Goal: Task Accomplishment & Management: Manage account settings

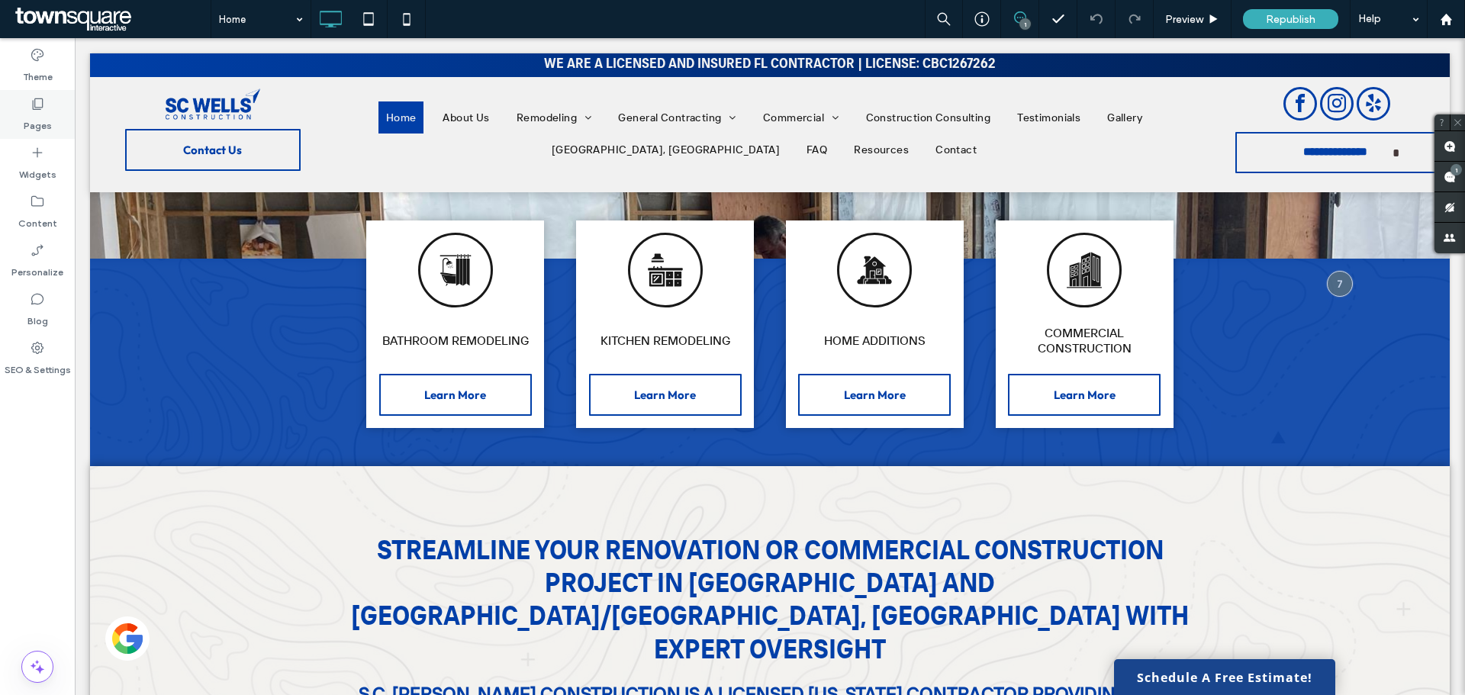
click at [32, 112] on label "Pages" at bounding box center [38, 121] width 28 height 21
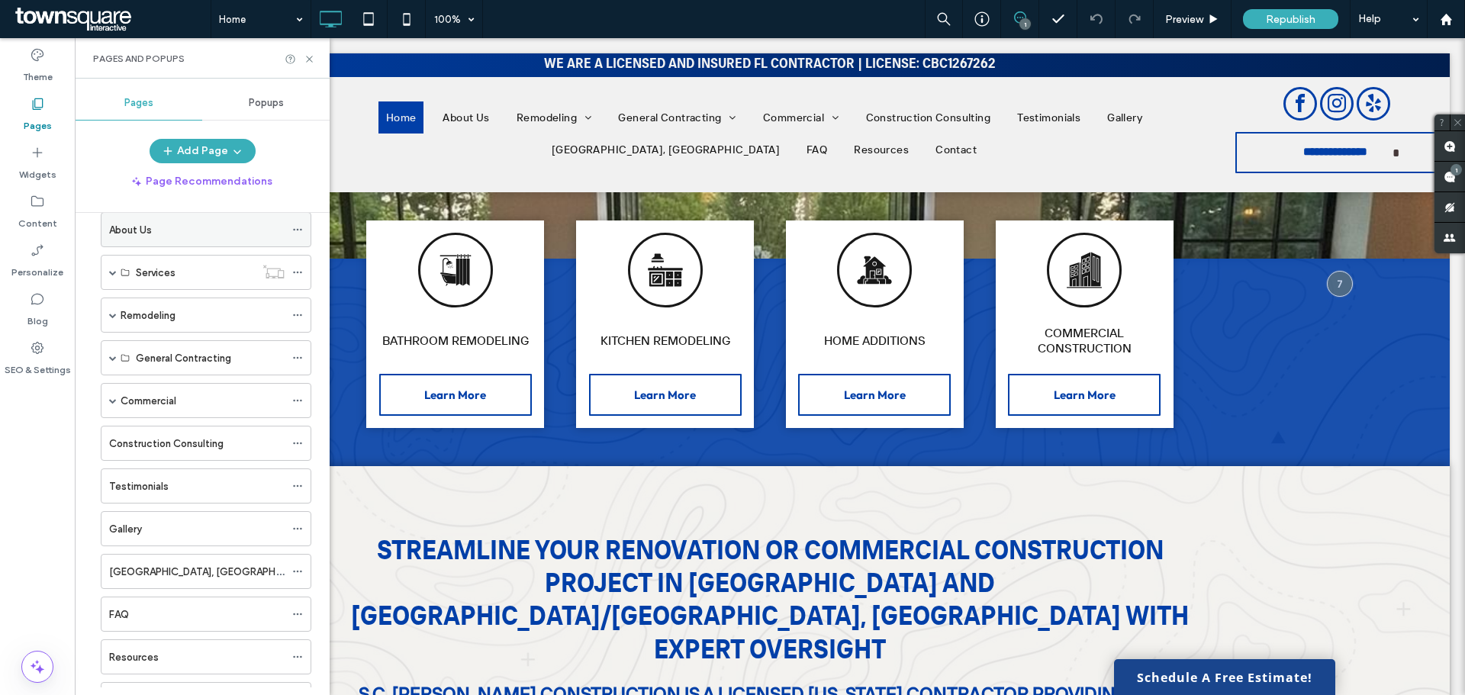
scroll to position [137, 0]
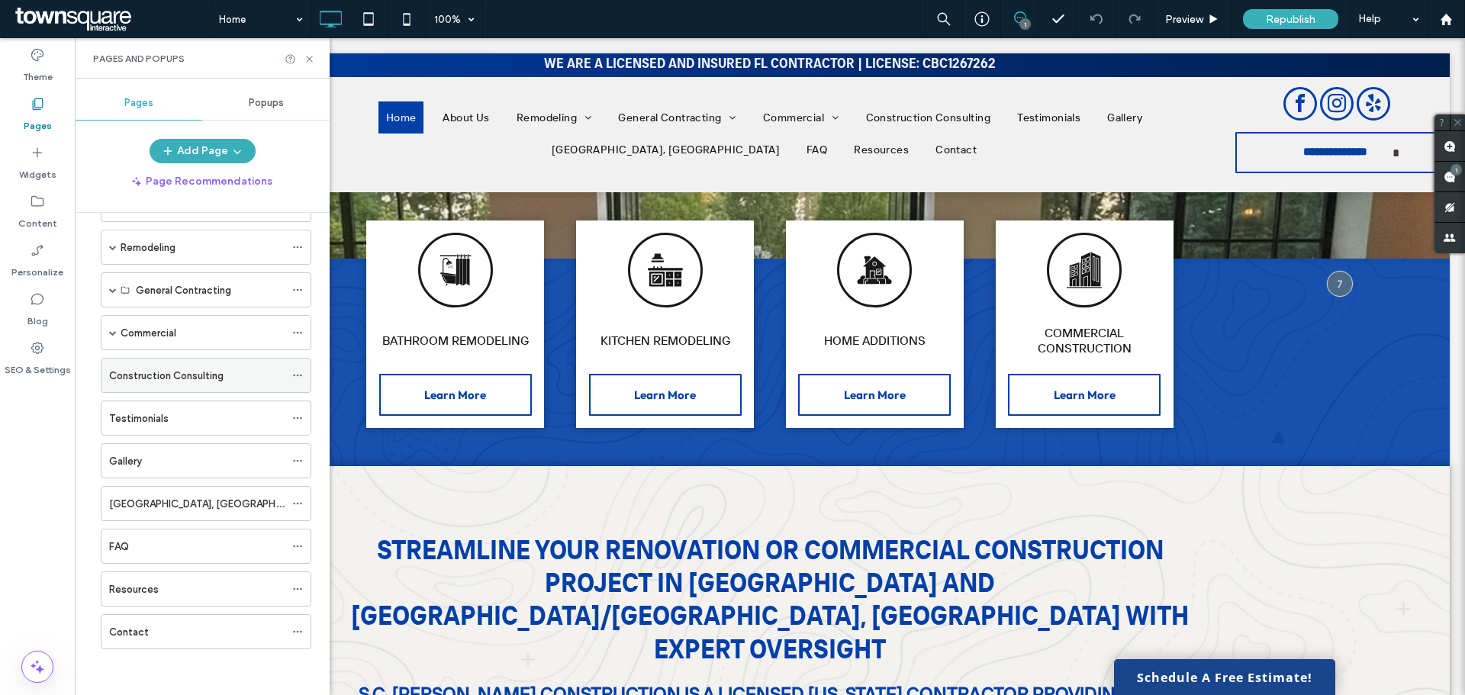
click at [155, 364] on div "Construction Consulting" at bounding box center [196, 376] width 175 height 34
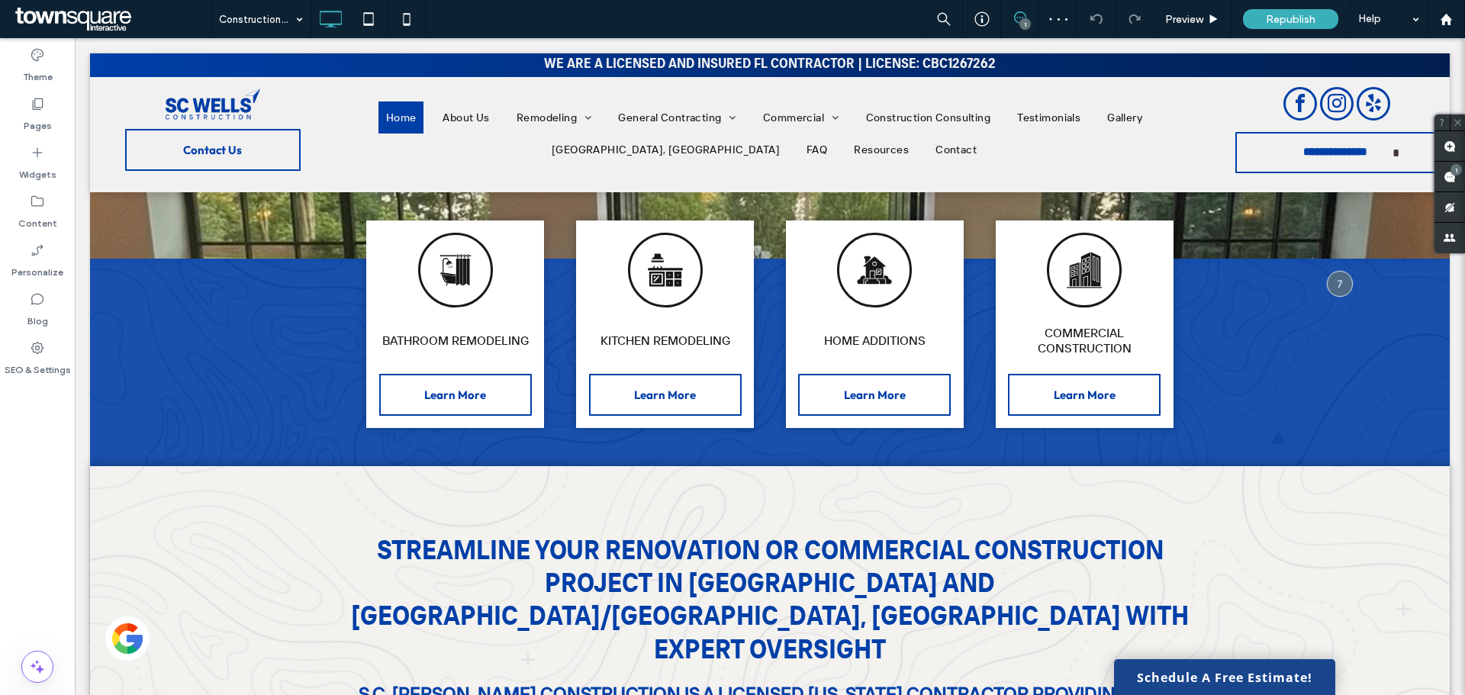
type input "**********"
type input "**"
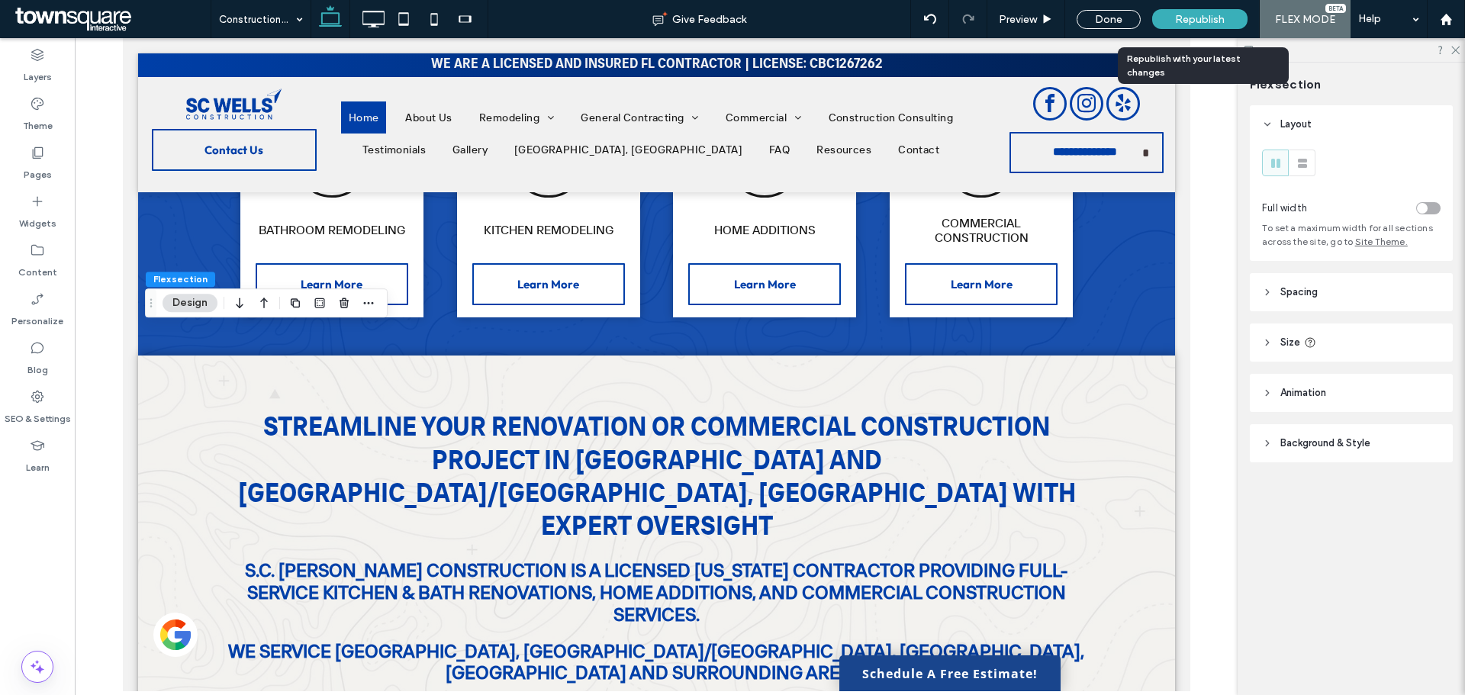
click at [1180, 8] on div "Republish" at bounding box center [1199, 19] width 95 height 38
click at [1114, 21] on div "Done" at bounding box center [1109, 19] width 64 height 19
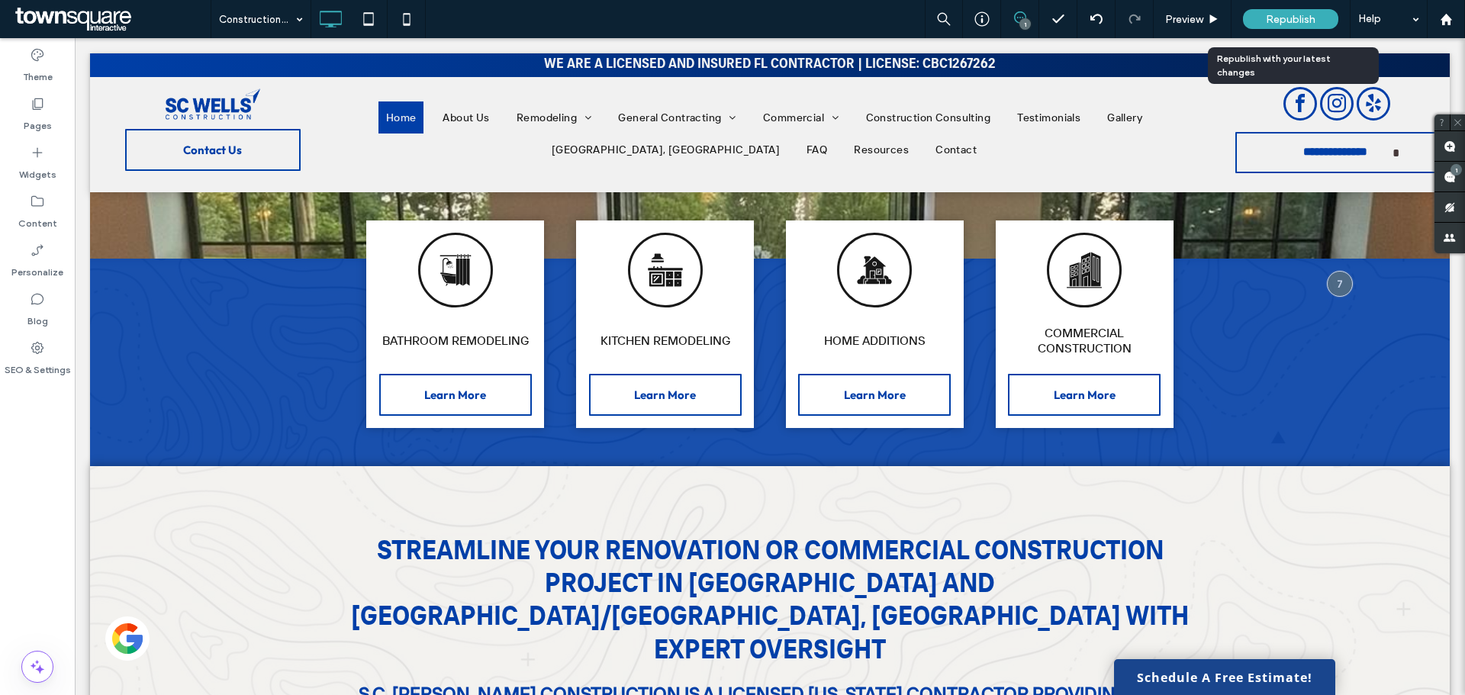
click at [1260, 15] on div "Republish" at bounding box center [1290, 19] width 95 height 20
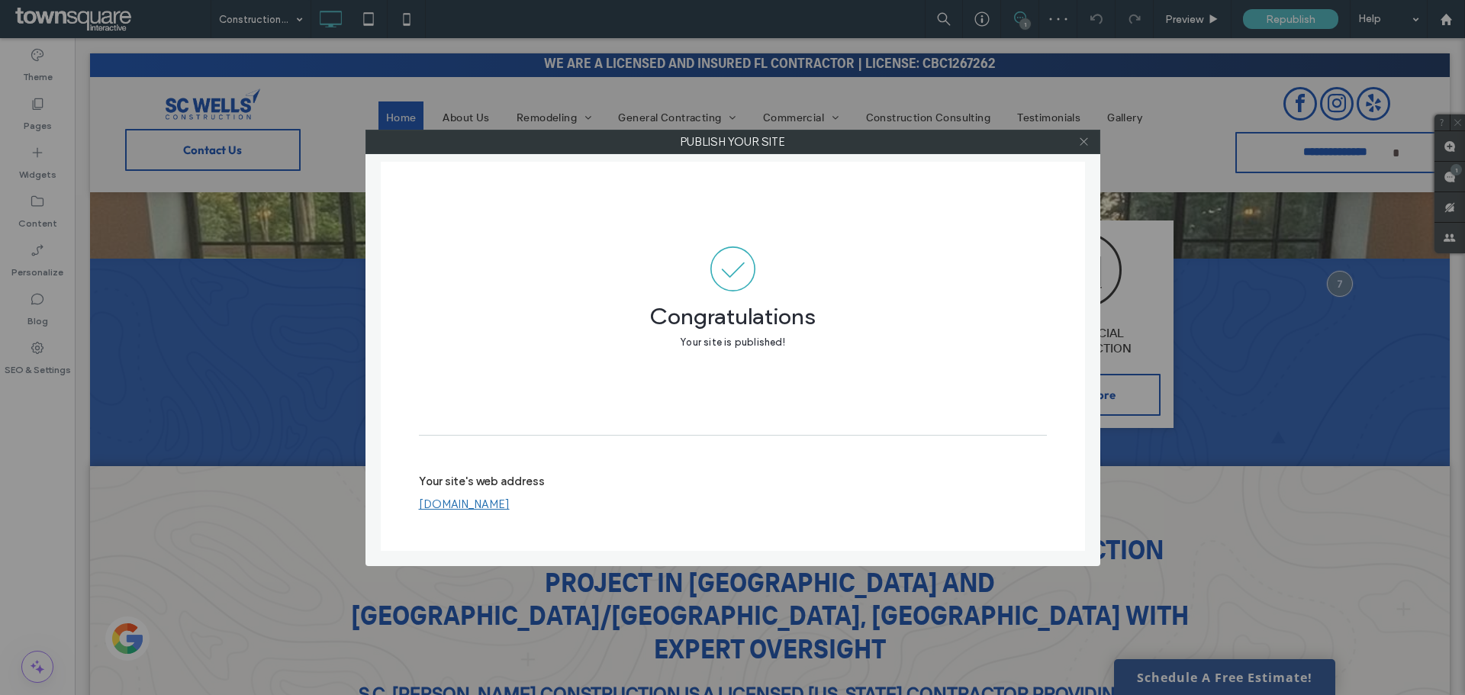
click at [1087, 139] on icon at bounding box center [1083, 141] width 11 height 11
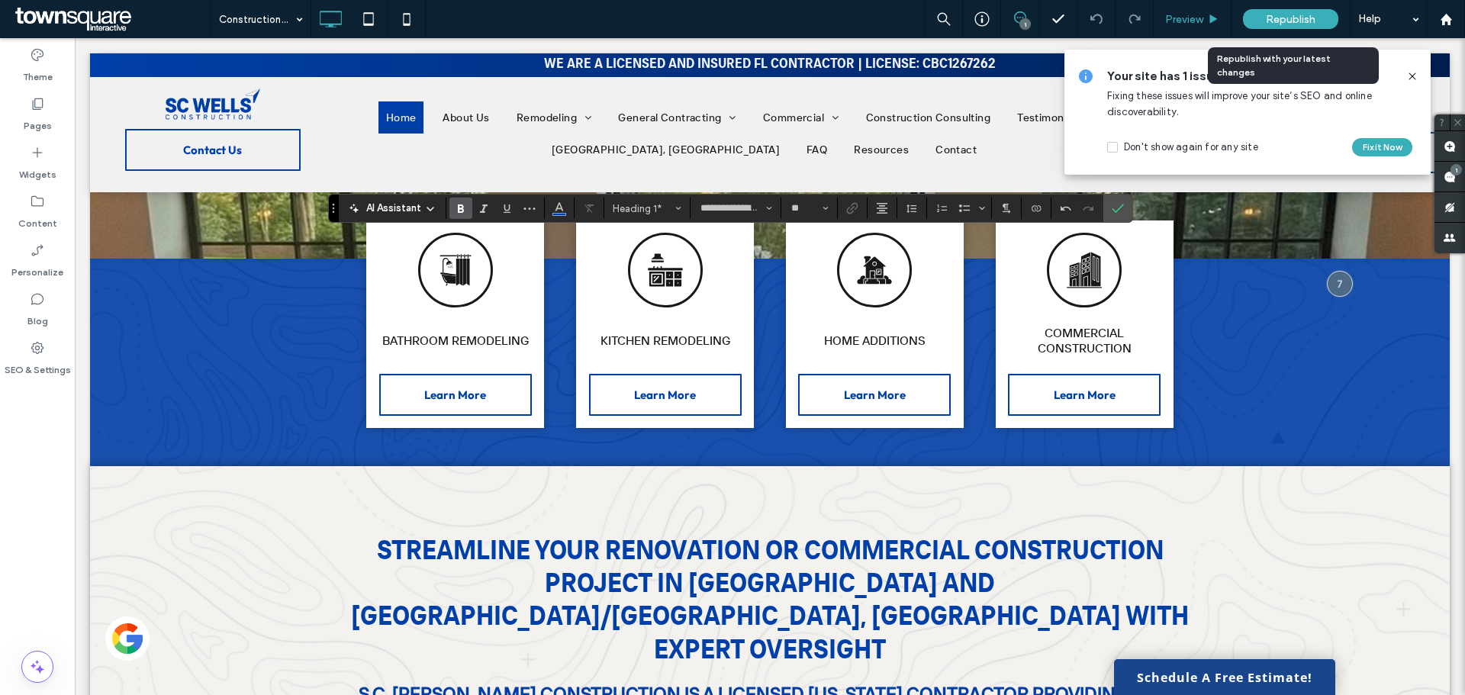
drag, startPoint x: 1308, startPoint y: 27, endPoint x: 1157, endPoint y: 3, distance: 153.7
click at [1308, 26] on div "Republish" at bounding box center [1290, 19] width 95 height 20
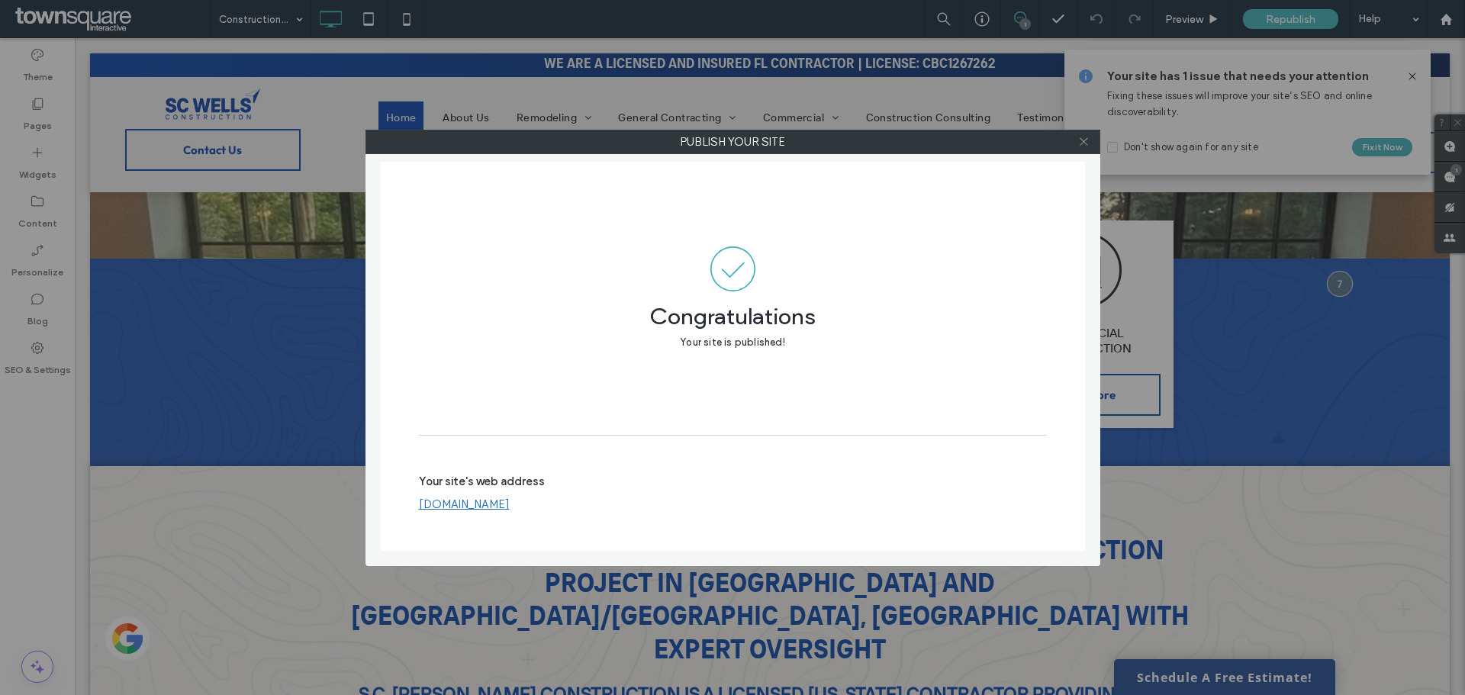
click at [1083, 143] on icon at bounding box center [1083, 141] width 11 height 11
